Goal: Task Accomplishment & Management: Manage account settings

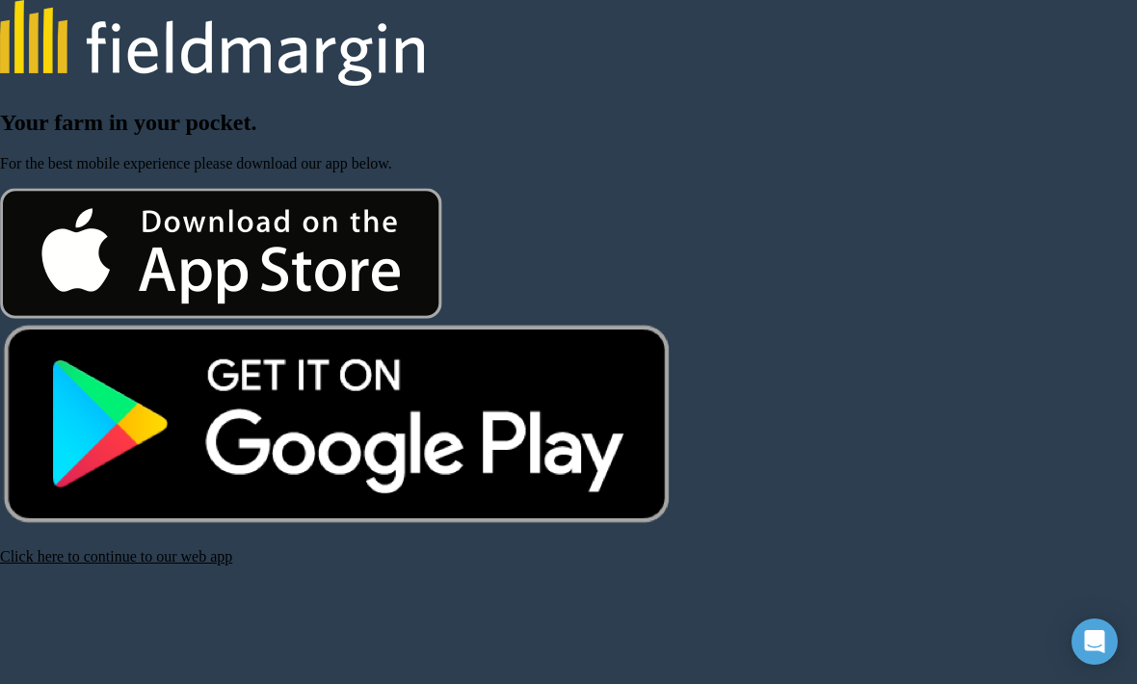
click at [163, 565] on link "Click here to continue to our web app" at bounding box center [116, 556] width 232 height 16
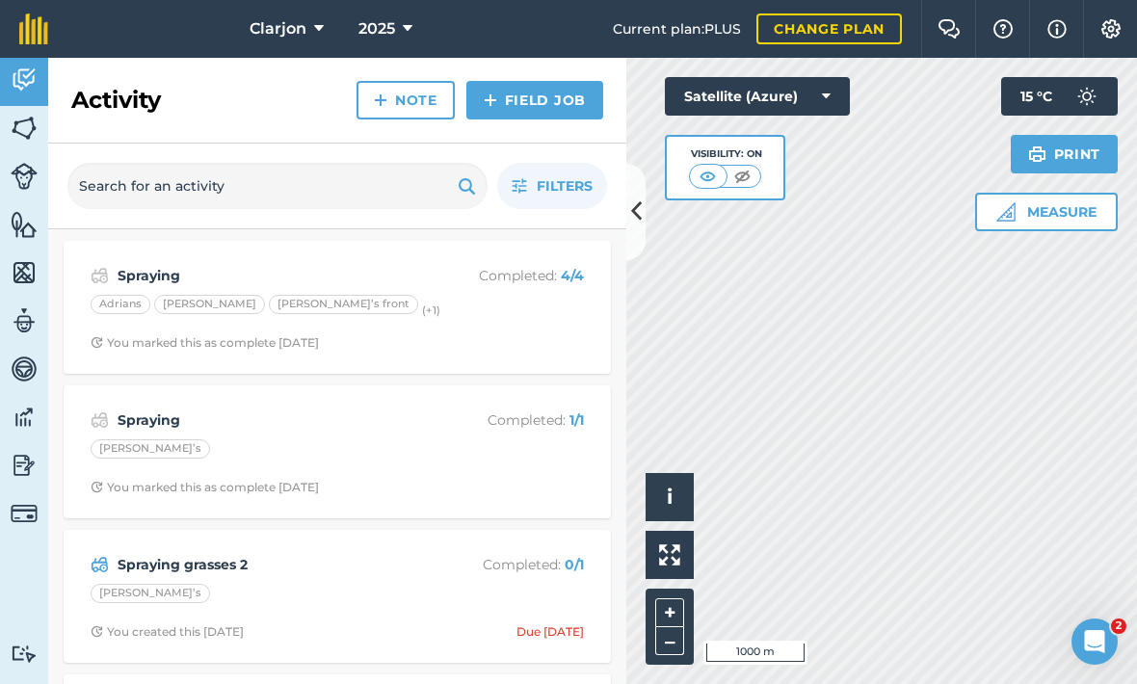
click at [834, 32] on link "Change plan" at bounding box center [828, 28] width 145 height 31
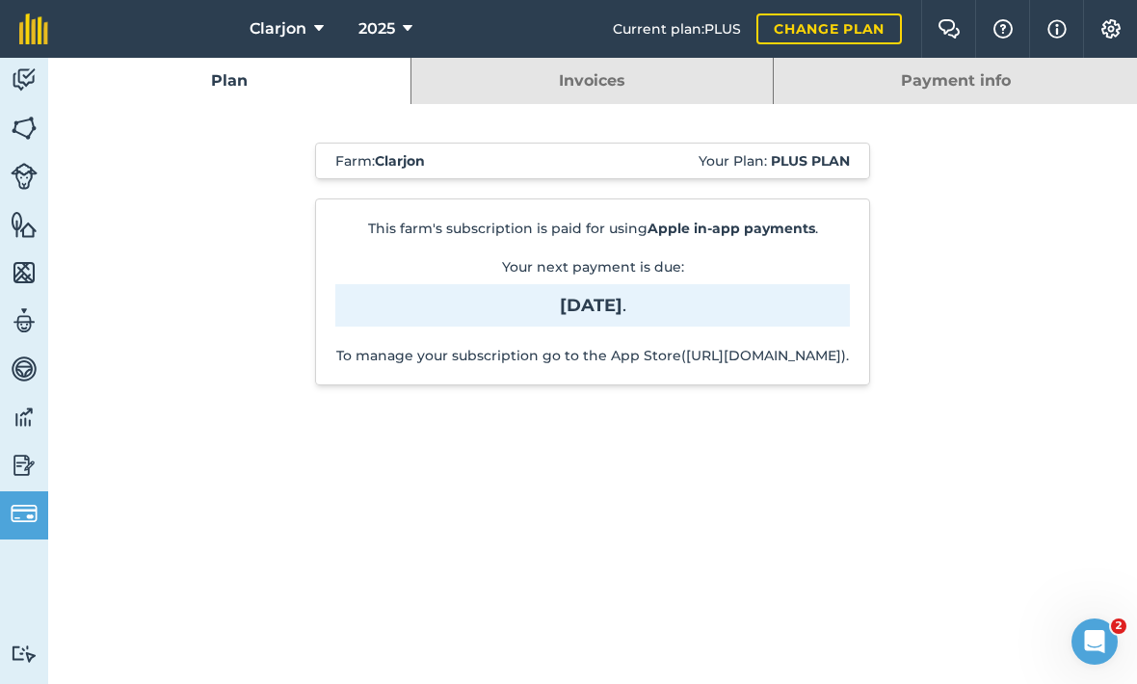
click at [852, 35] on link "Change plan" at bounding box center [828, 28] width 145 height 31
click at [663, 69] on link "Invoices" at bounding box center [592, 81] width 362 height 46
click at [918, 83] on link "Payment info" at bounding box center [955, 81] width 363 height 46
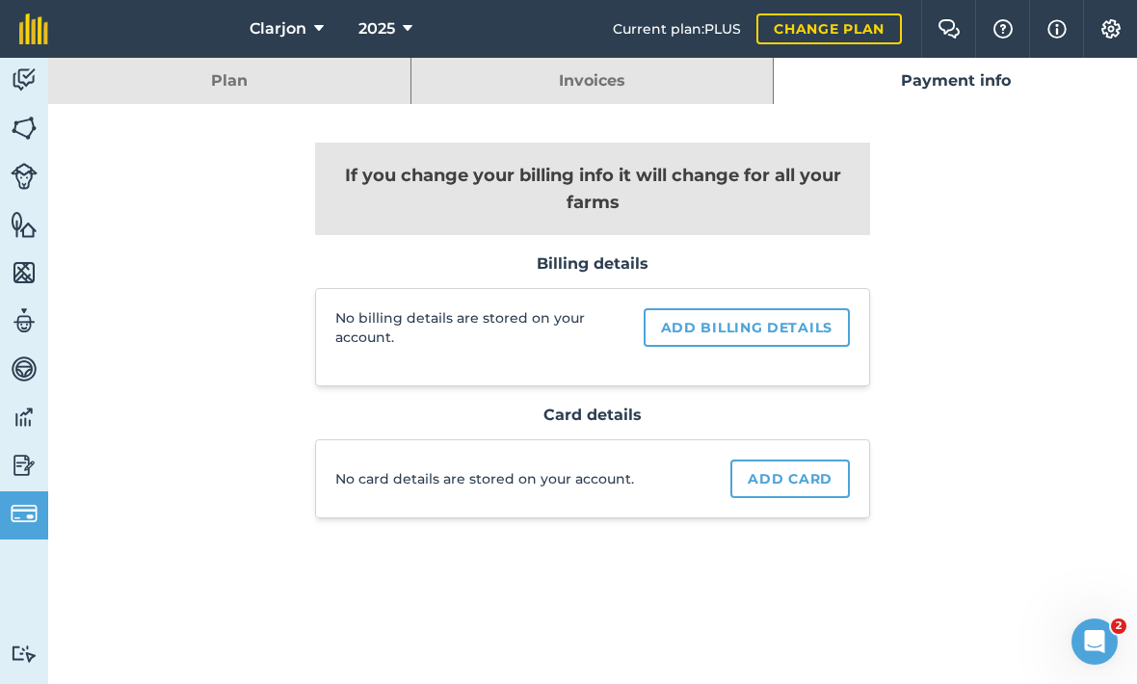
click at [679, 80] on link "Invoices" at bounding box center [592, 81] width 362 height 46
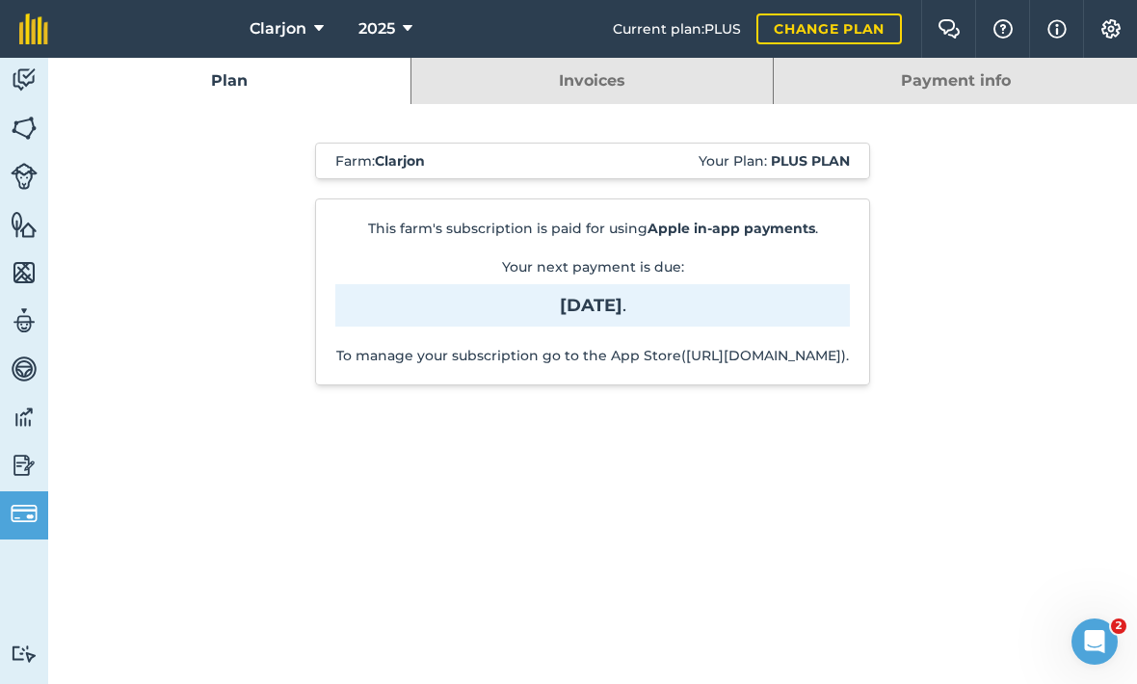
click at [808, 169] on strong "Plus plan" at bounding box center [810, 160] width 79 height 17
click at [851, 152] on div "Farm : Clarjon Your Plan: Plus plan" at bounding box center [592, 161] width 555 height 37
click at [1112, 33] on img at bounding box center [1110, 28] width 23 height 19
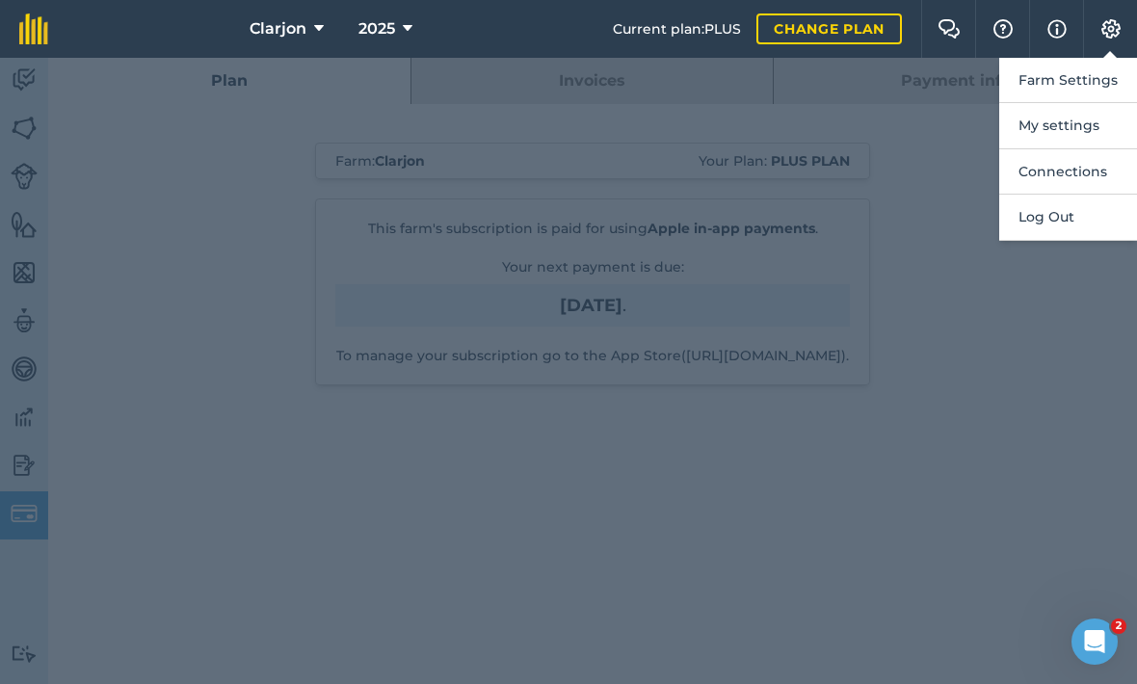
click at [1082, 117] on button "My settings" at bounding box center [1068, 125] width 138 height 45
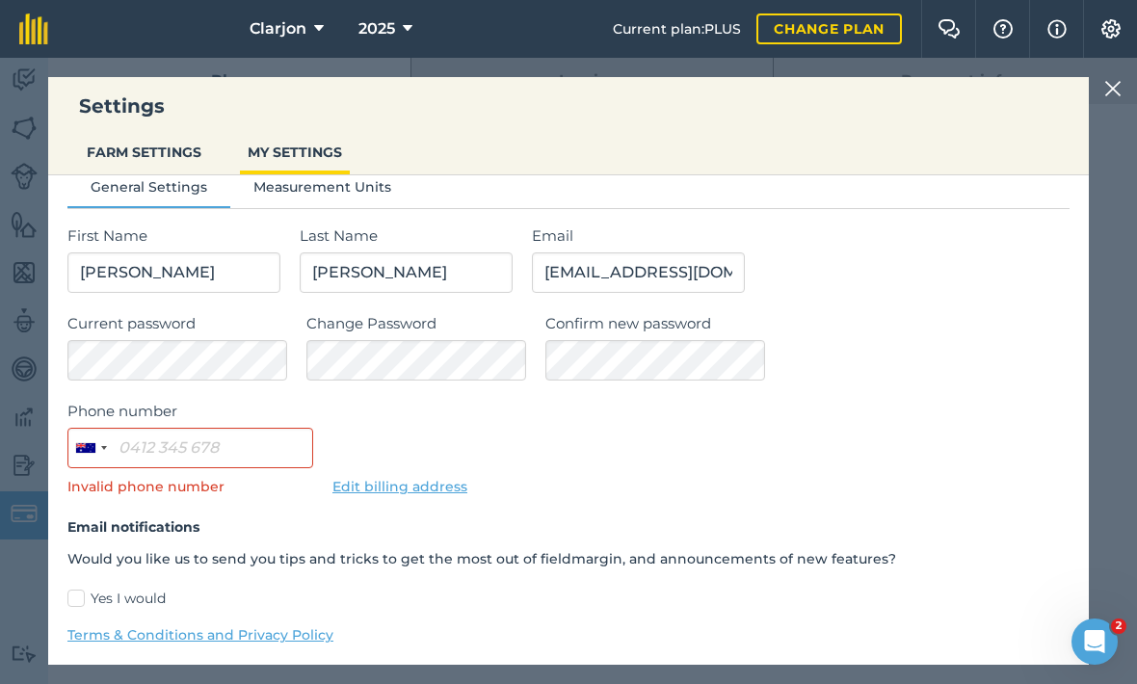
scroll to position [18, 0]
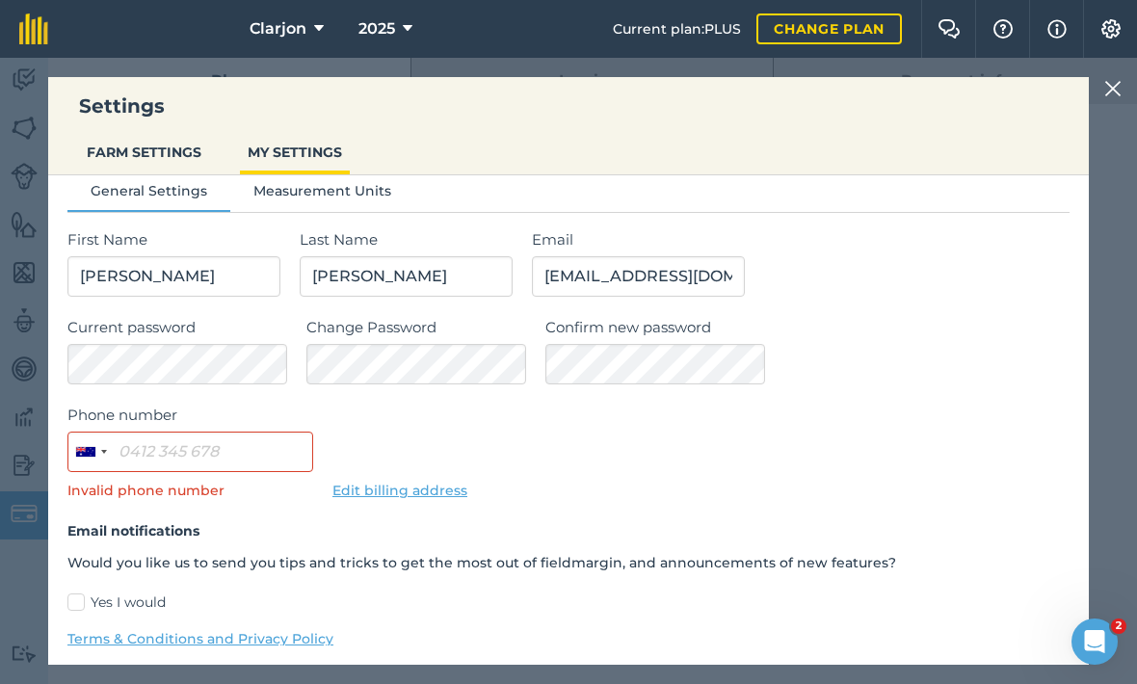
click at [182, 144] on button "FARM SETTINGS" at bounding box center [144, 152] width 130 height 37
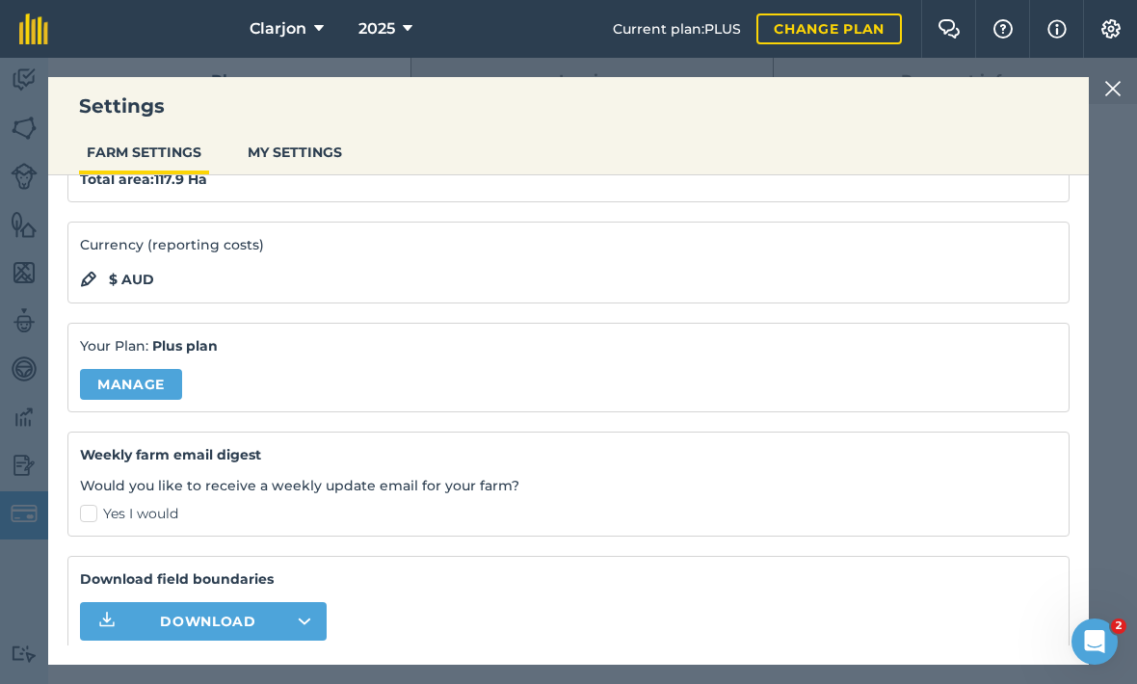
scroll to position [124, 0]
click at [158, 383] on link "Manage" at bounding box center [131, 385] width 102 height 31
